Goal: Task Accomplishment & Management: Manage account settings

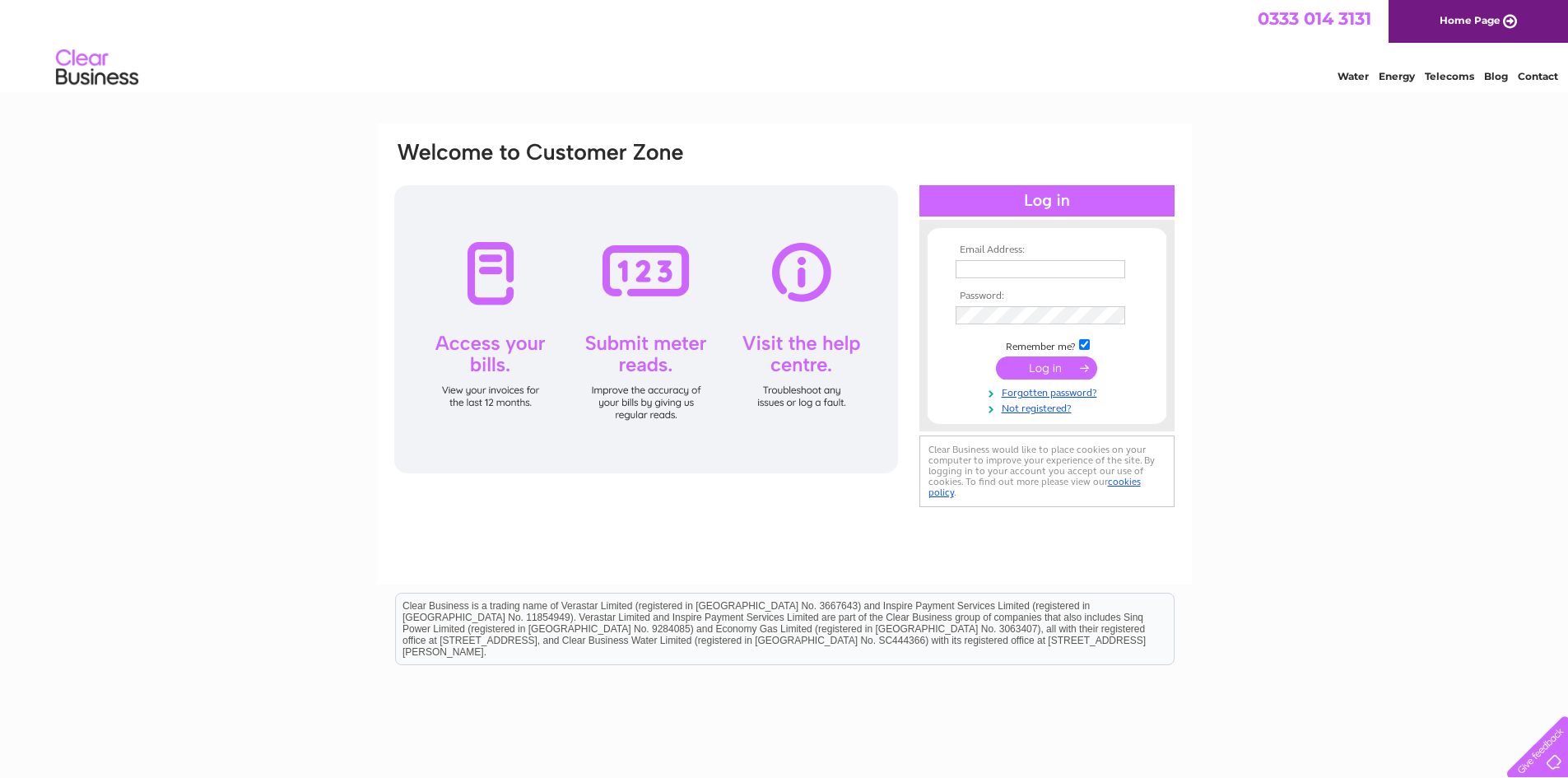
click at [1102, 278] on td at bounding box center [1047, 269] width 191 height 26
click at [1102, 273] on input "text" at bounding box center [1041, 270] width 171 height 20
paste input "accounts@stafffinders.co.uk"
type input "accounts@stafffinders.co.uk"
click at [1046, 371] on input "submit" at bounding box center [1046, 369] width 101 height 23
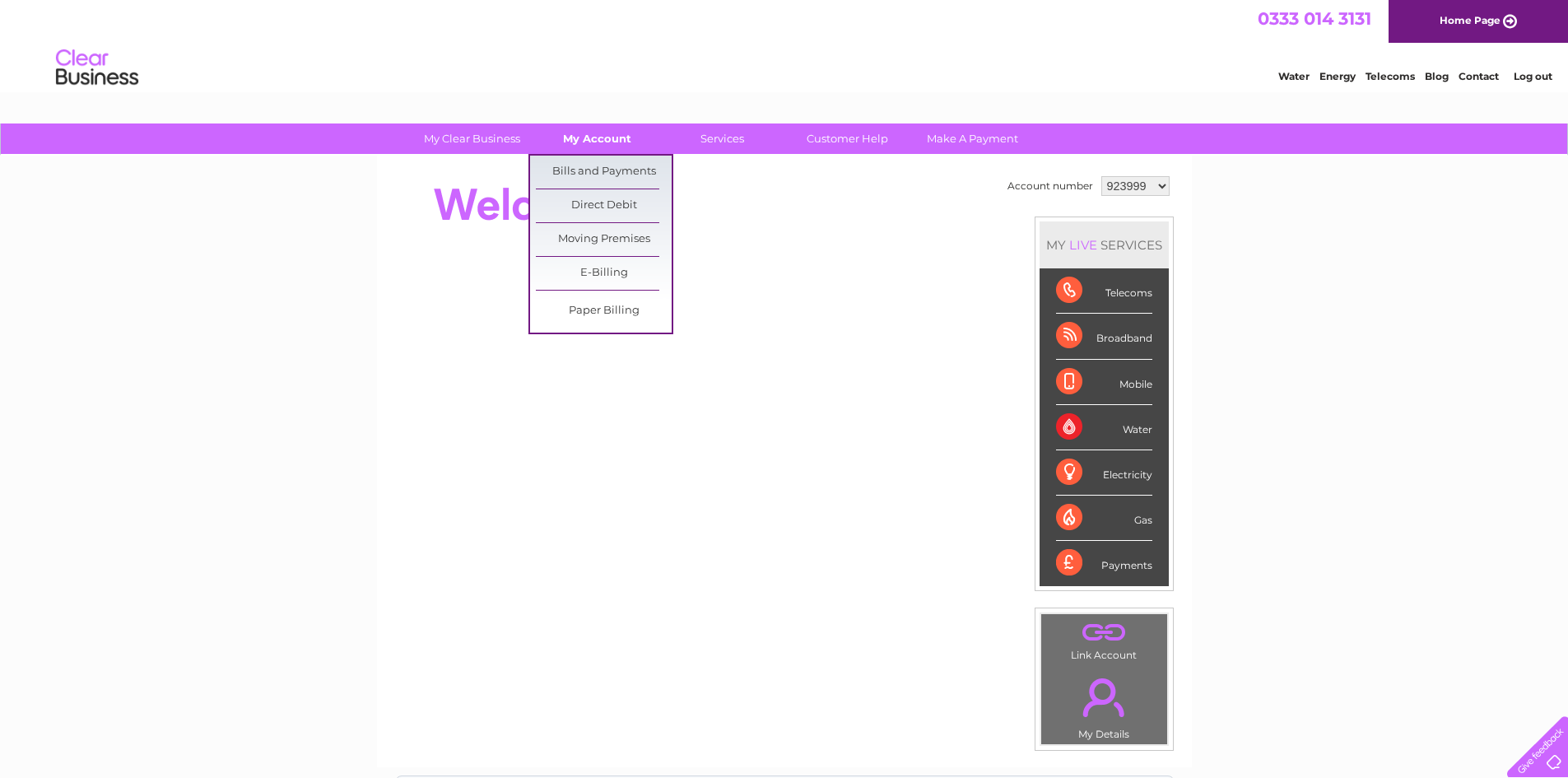
click at [592, 140] on link "My Account" at bounding box center [597, 139] width 136 height 31
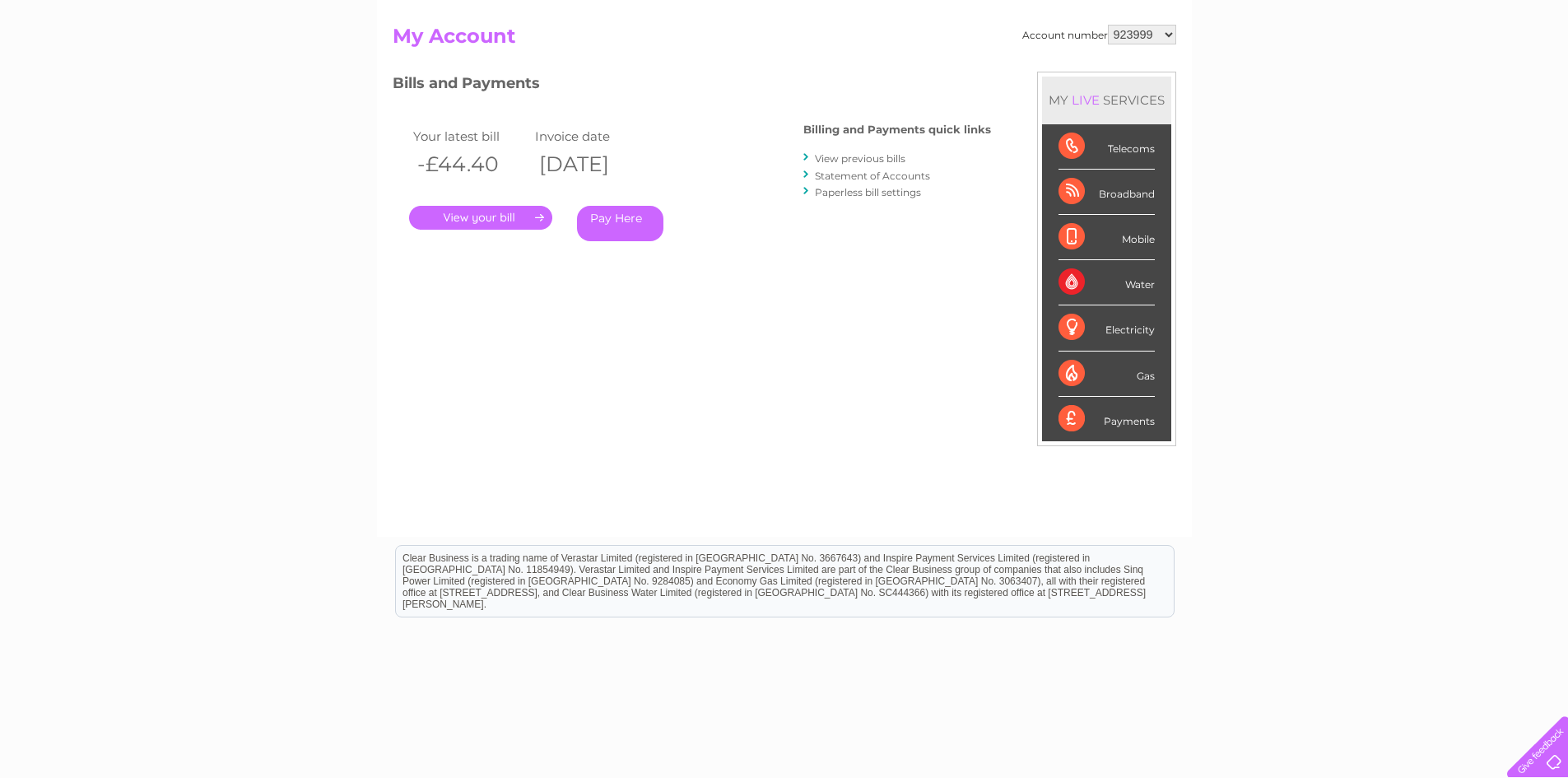
scroll to position [165, 0]
click at [1104, 37] on div "Account number 923999 1141921 1145316" at bounding box center [1099, 33] width 153 height 20
click at [1135, 21] on div "Account number 923999 1141921 1145316 My Account MY LIVE SERVICES Telecoms Broa…" at bounding box center [784, 263] width 815 height 545
click at [1135, 33] on select "923999 1141921 1145316" at bounding box center [1142, 33] width 68 height 20
select select "1141921"
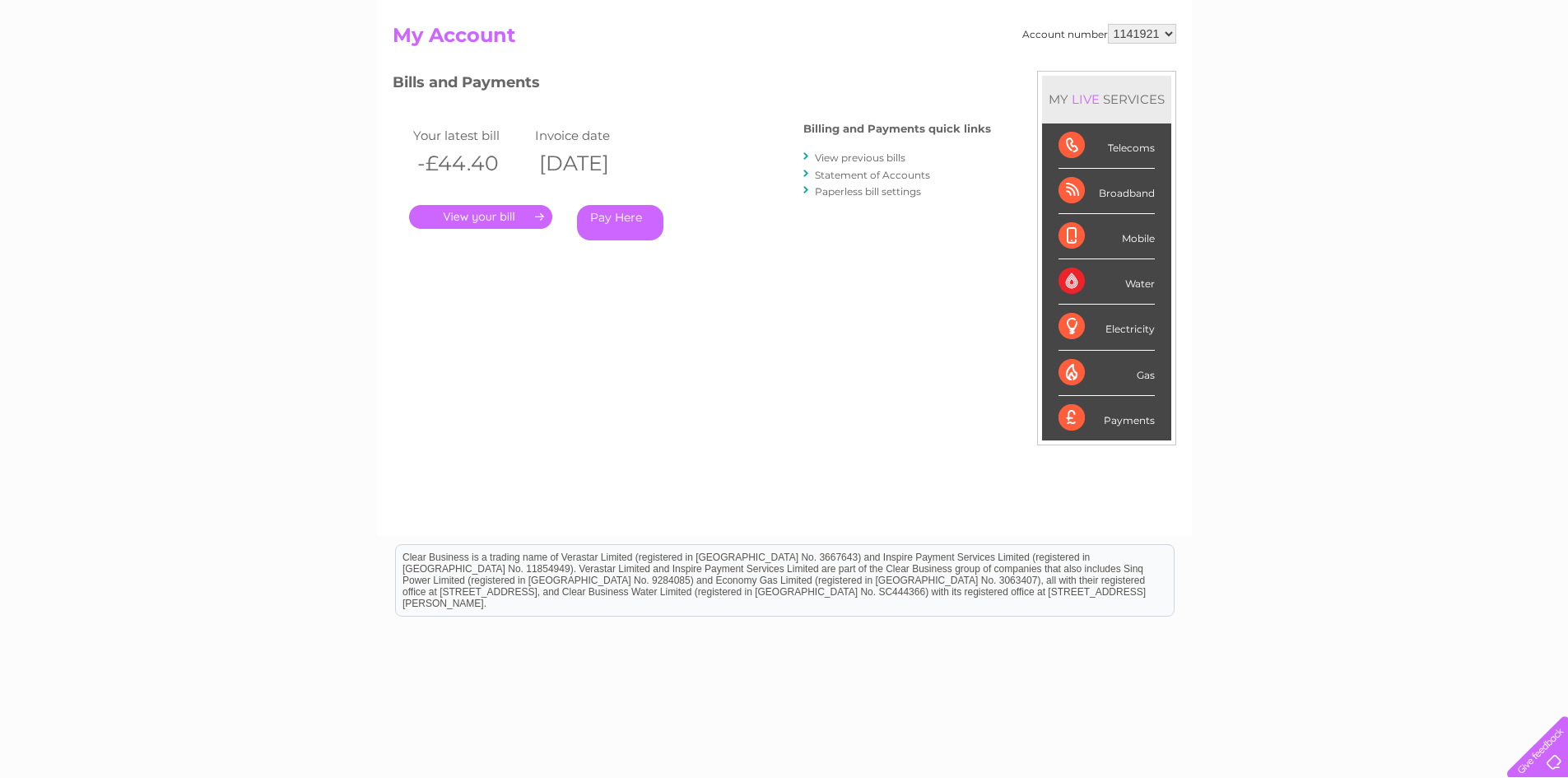
click at [1108, 24] on select "923999 1141921 1145316" at bounding box center [1142, 33] width 68 height 20
click at [1245, 178] on div "My Clear Business Login Details My Details My Preferences Link Account My Accou…" at bounding box center [784, 388] width 1568 height 859
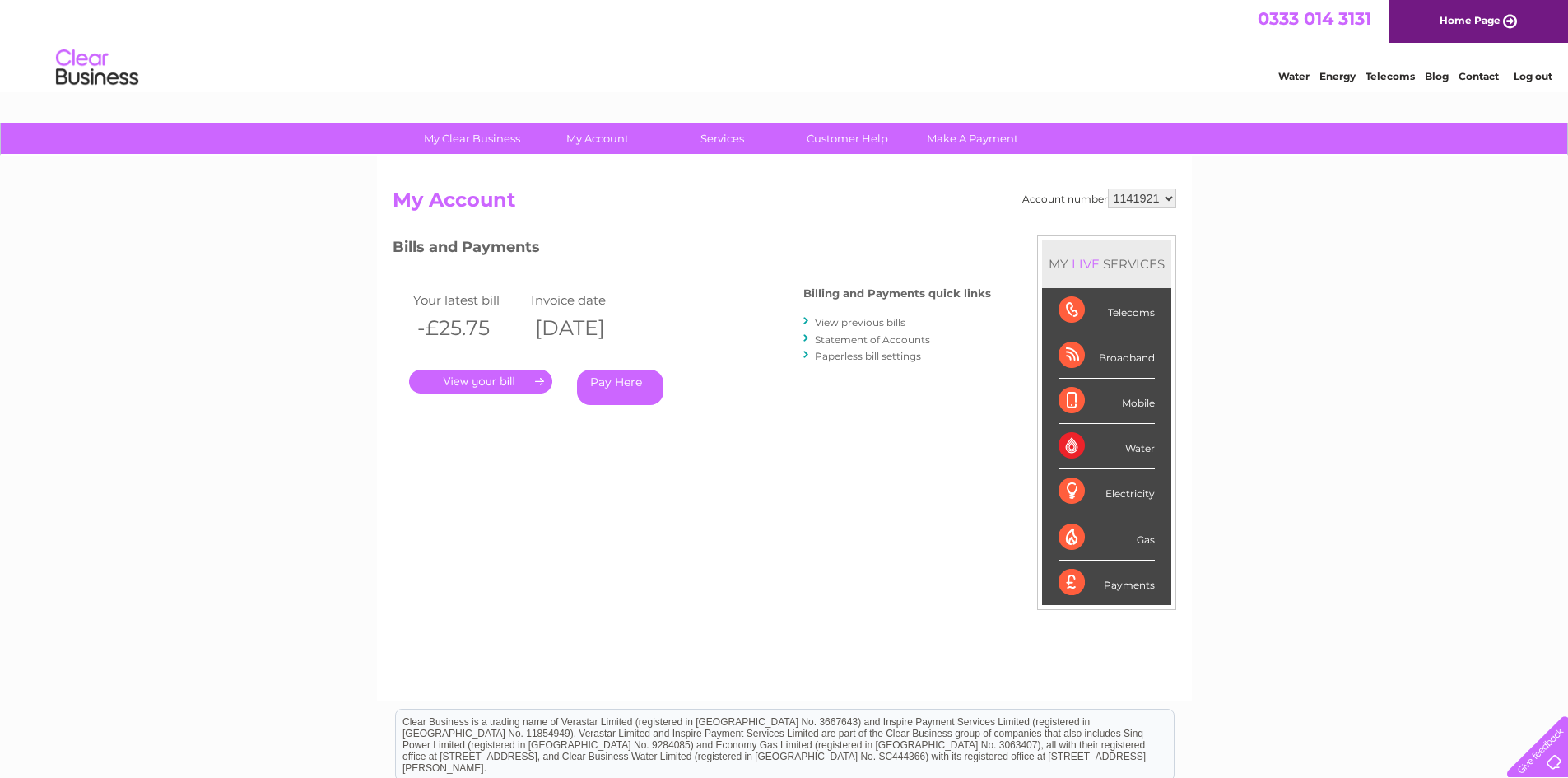
click at [1140, 201] on select "923999 1141921 1145316" at bounding box center [1142, 198] width 68 height 20
select select "1145316"
click at [1108, 189] on select "923999 1141921 1145316" at bounding box center [1142, 198] width 68 height 20
click at [479, 373] on link "." at bounding box center [481, 381] width 143 height 24
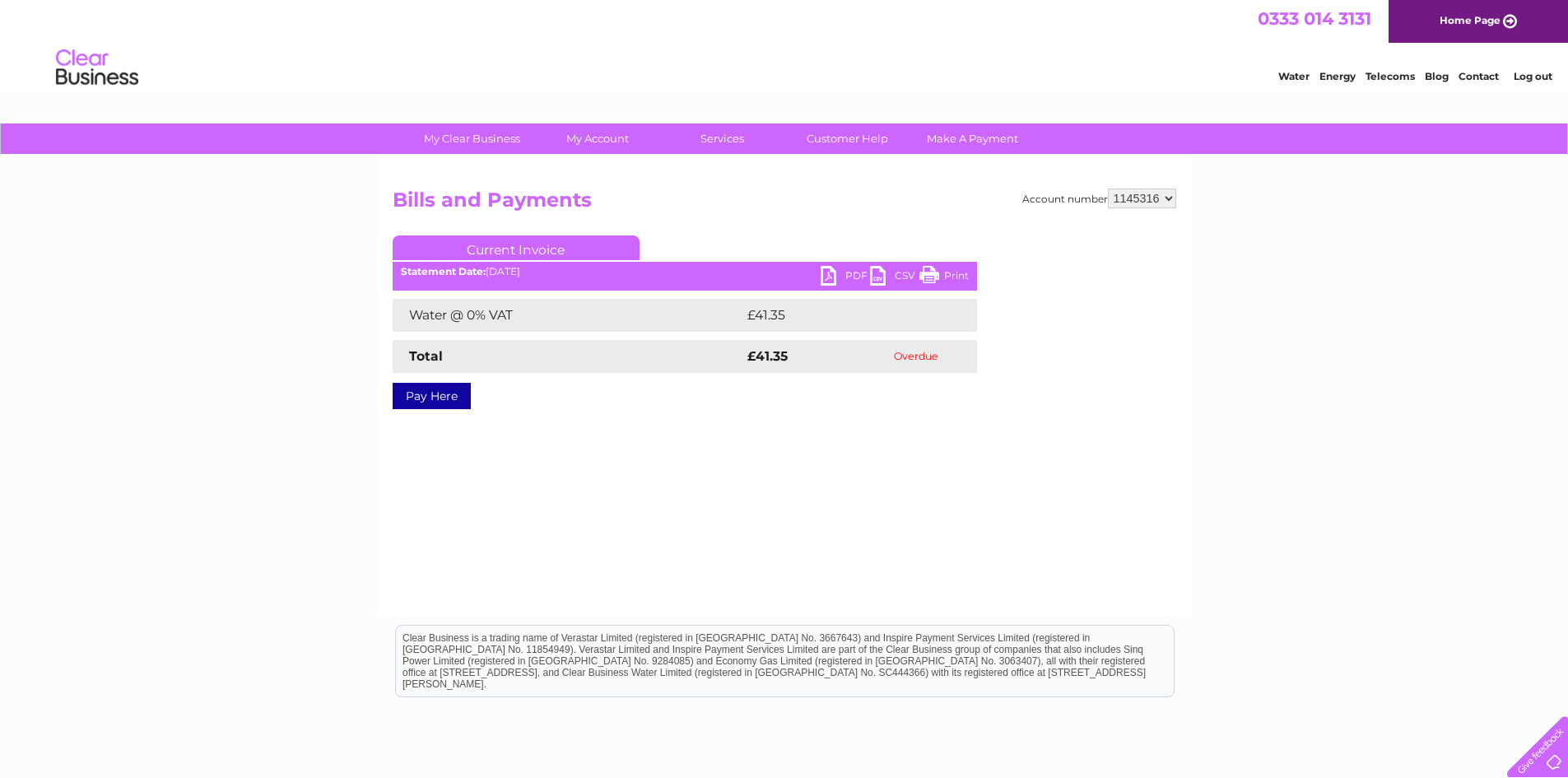
click at [859, 273] on link "PDF" at bounding box center [845, 278] width 49 height 24
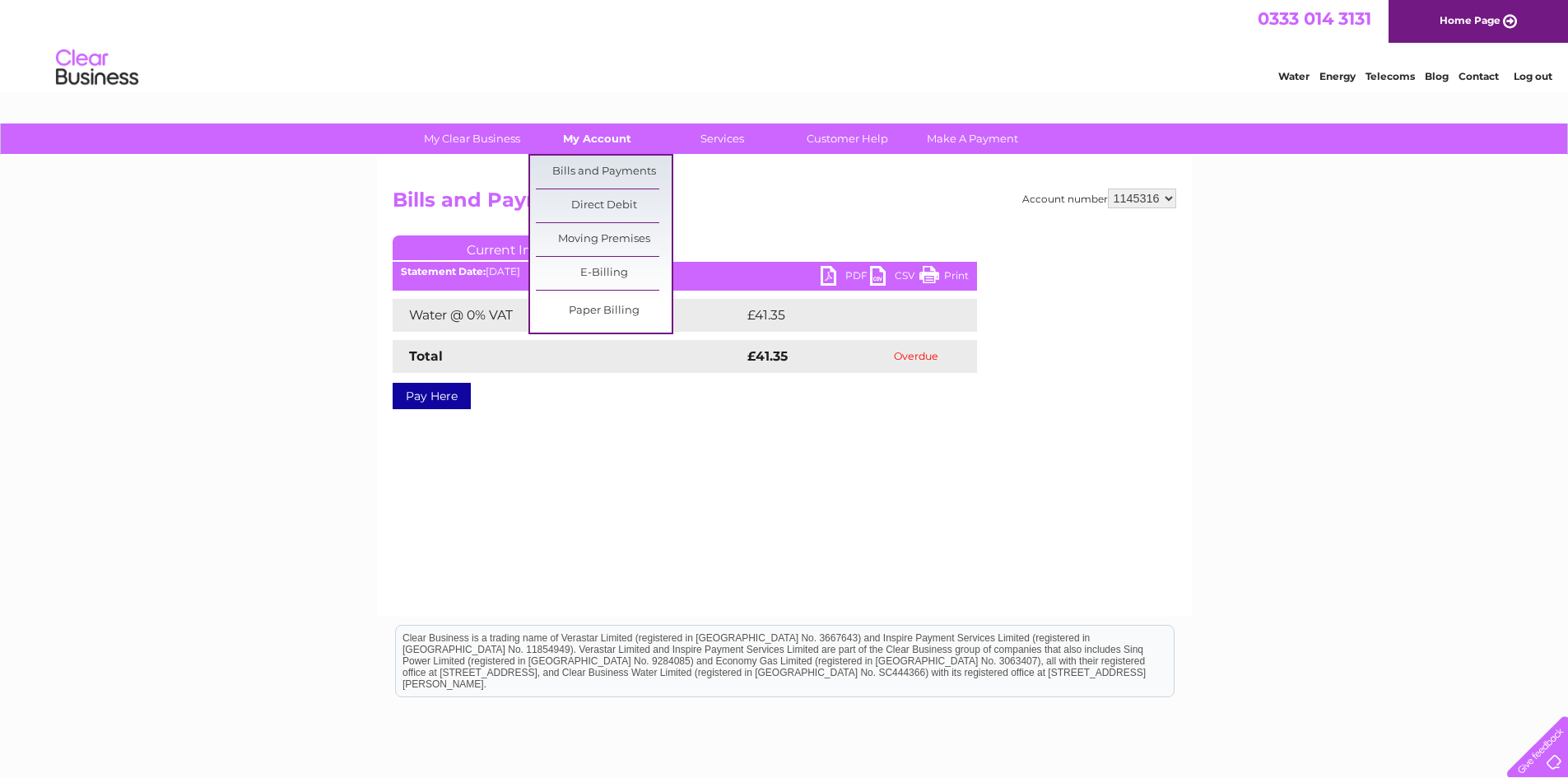
click at [605, 134] on link "My Account" at bounding box center [597, 139] width 136 height 31
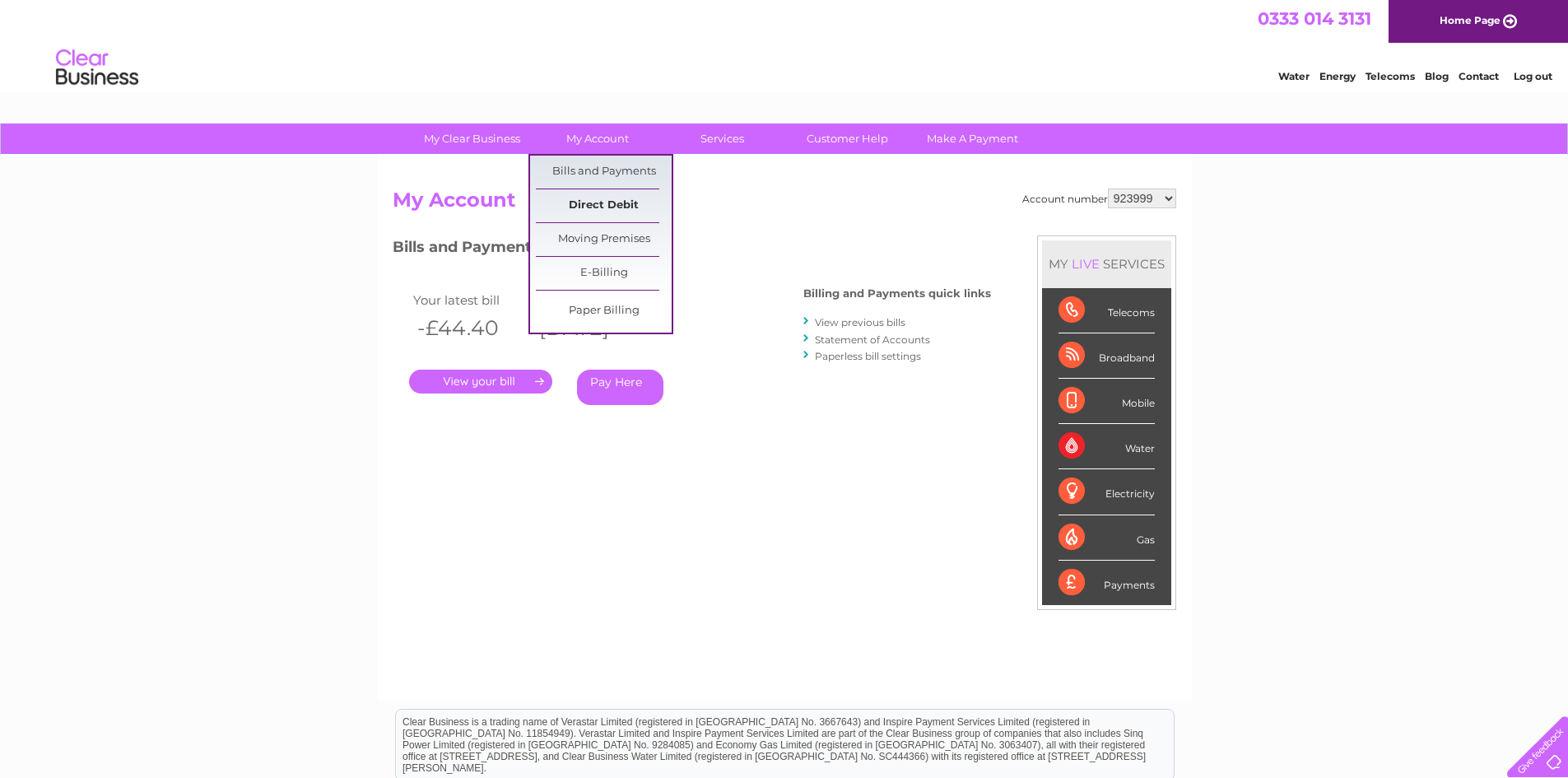
click at [599, 204] on link "Direct Debit" at bounding box center [603, 206] width 136 height 33
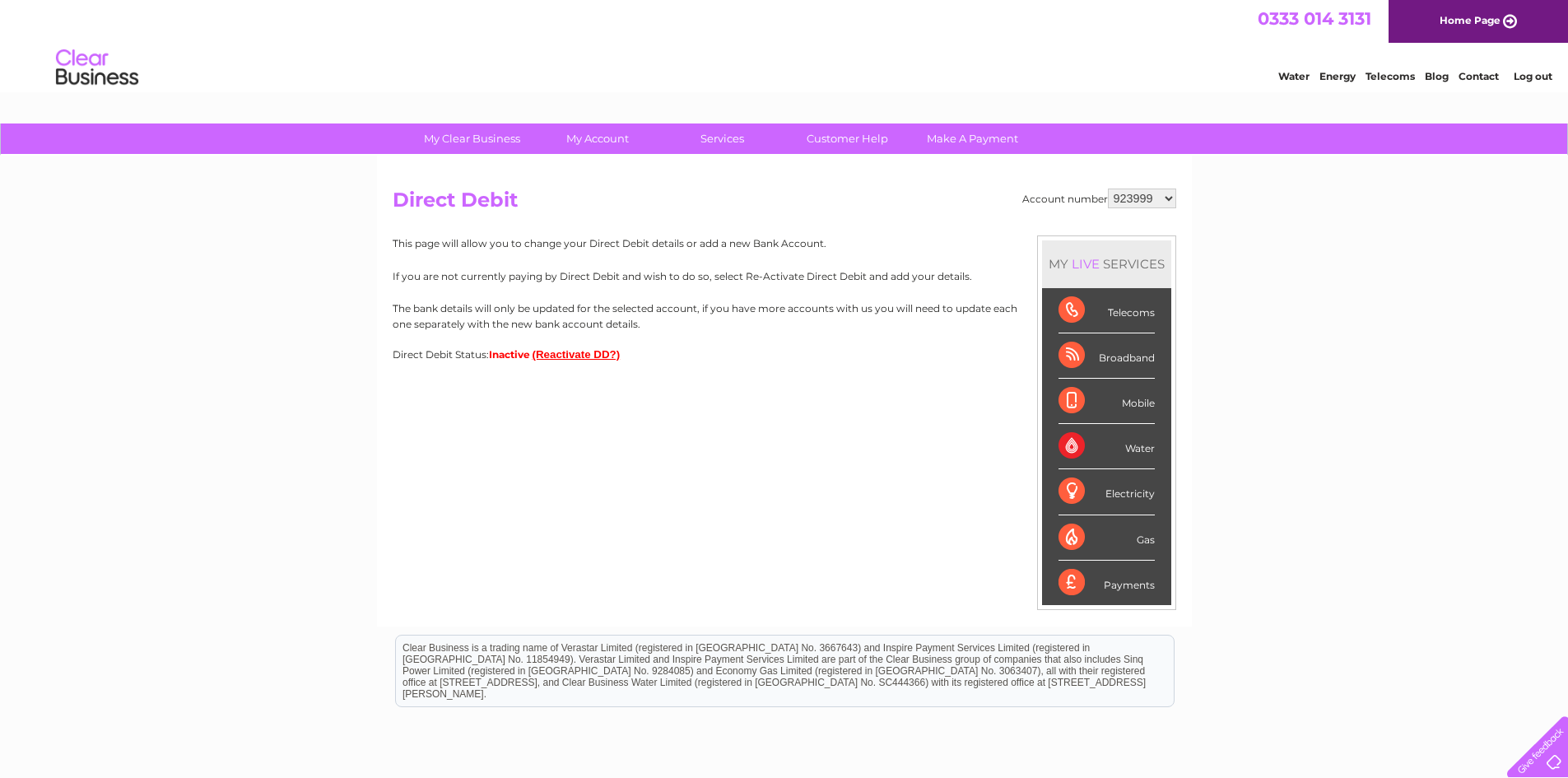
drag, startPoint x: 0, startPoint y: 0, endPoint x: 1120, endPoint y: 203, distance: 1138.2
click at [1120, 203] on select "923999 1141921 1145316" at bounding box center [1142, 198] width 68 height 20
select select "1145316"
click at [1108, 189] on select "923999 1141921 1145316" at bounding box center [1142, 198] width 68 height 20
click at [1136, 194] on select "923999 1141921 1145316" at bounding box center [1142, 198] width 68 height 20
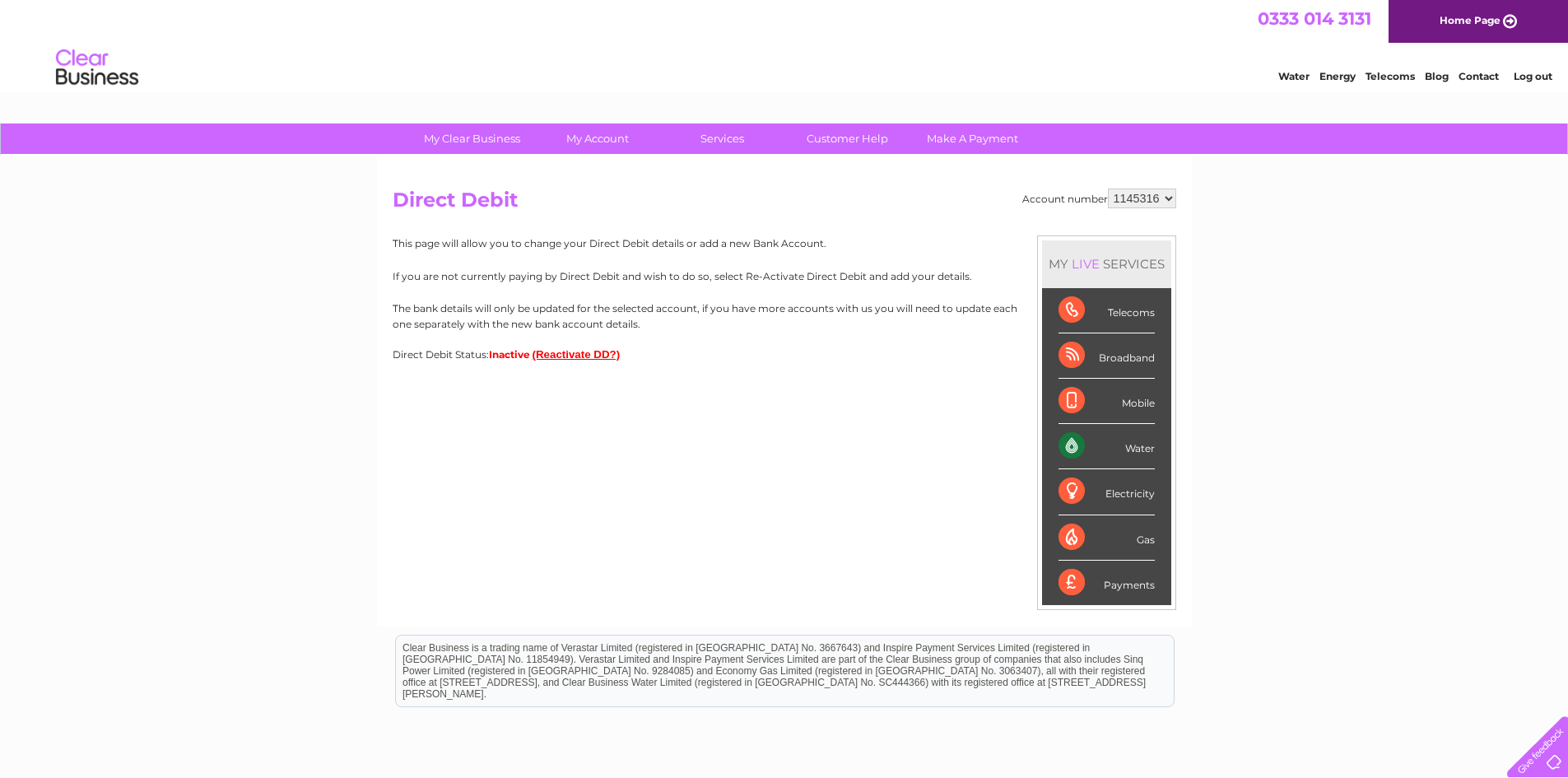
select select "1141921"
click at [1108, 189] on select "923999 1141921 1145316" at bounding box center [1142, 198] width 68 height 20
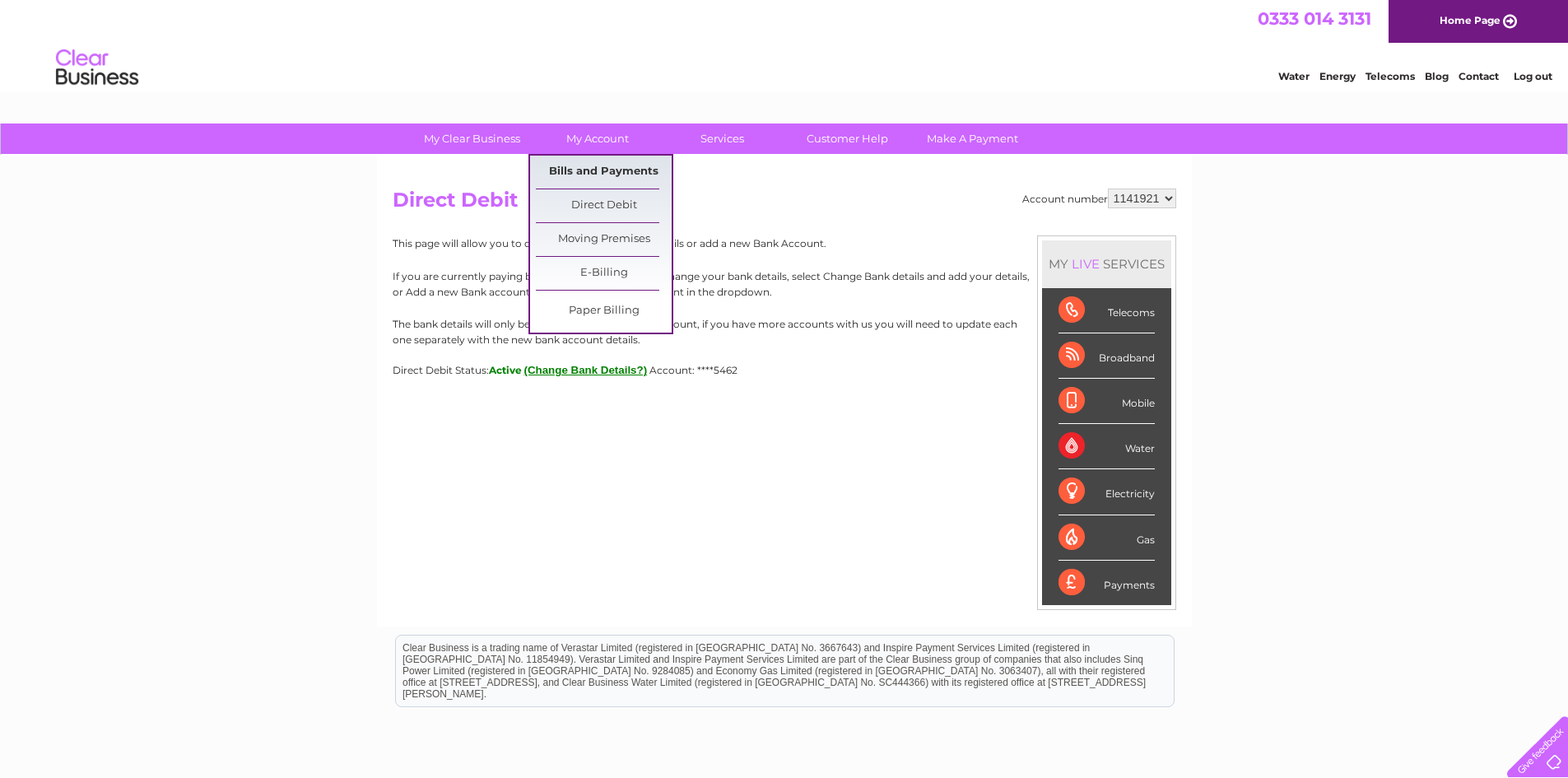
click at [628, 160] on link "Bills and Payments" at bounding box center [603, 171] width 136 height 33
